Goal: Find specific page/section: Find specific page/section

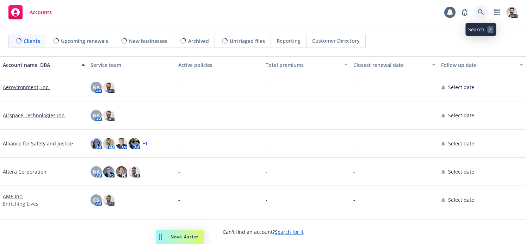
click at [482, 13] on icon at bounding box center [481, 12] width 6 height 6
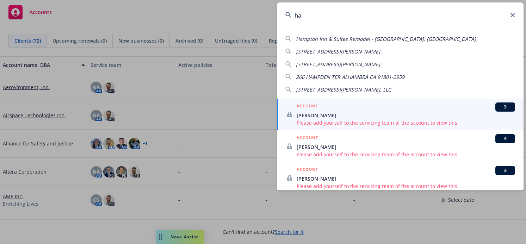
type input "h"
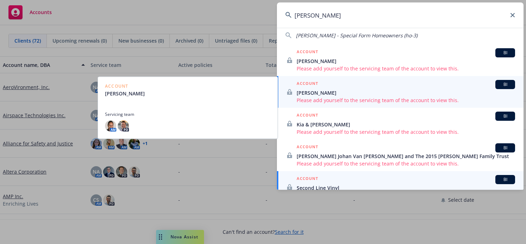
scroll to position [72, 0]
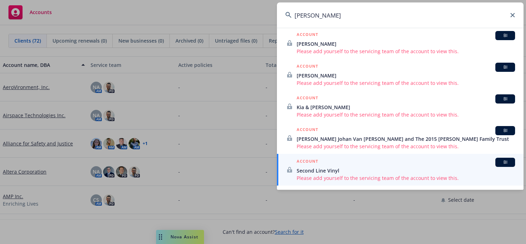
drag, startPoint x: 329, startPoint y: 18, endPoint x: 272, endPoint y: 18, distance: 56.7
click at [272, 19] on div "[PERSON_NAME] [PERSON_NAME] - Non Owned Aircraft Liability [PERSON_NAME] [PERSO…" at bounding box center [263, 122] width 526 height 244
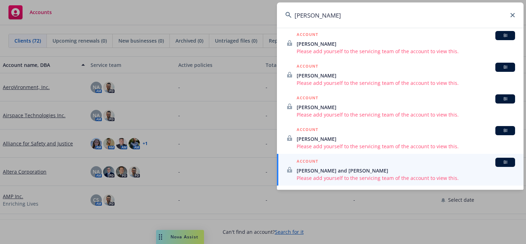
type input "[PERSON_NAME]"
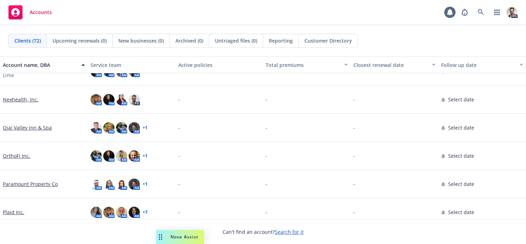
scroll to position [1341, 0]
click at [480, 13] on icon at bounding box center [481, 12] width 6 height 6
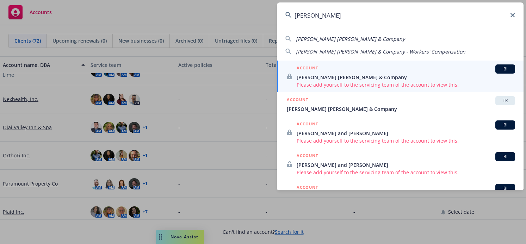
type input "[PERSON_NAME] [PERSON_NAME]"
